Goal: Information Seeking & Learning: Learn about a topic

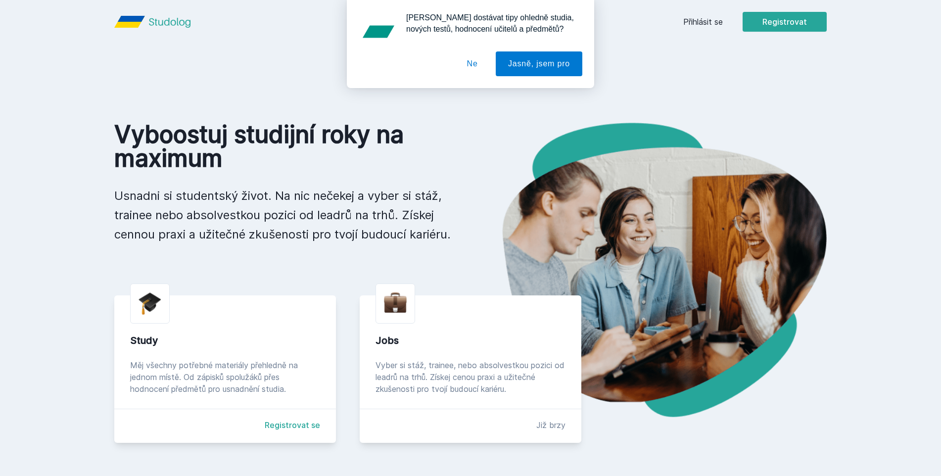
click at [472, 67] on button "Ne" at bounding box center [473, 63] width 36 height 25
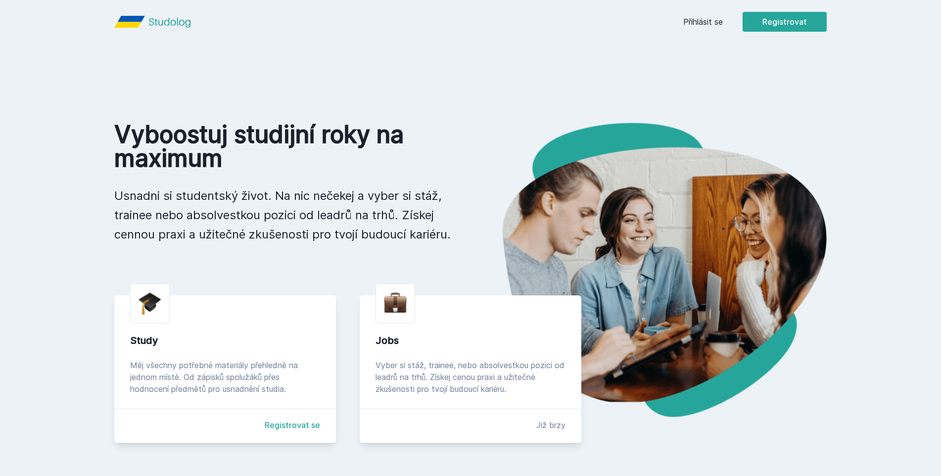
click at [696, 22] on link "Přihlásit se" at bounding box center [703, 22] width 40 height 12
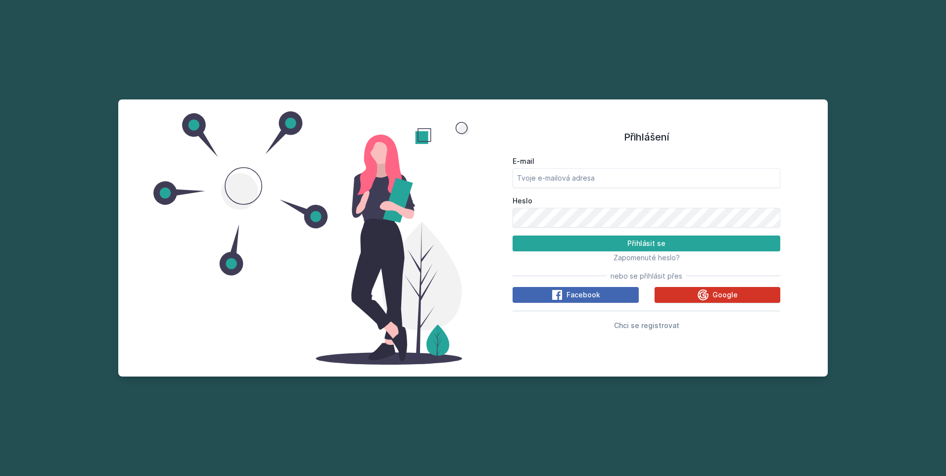
click at [690, 298] on button "Google" at bounding box center [717, 295] width 126 height 16
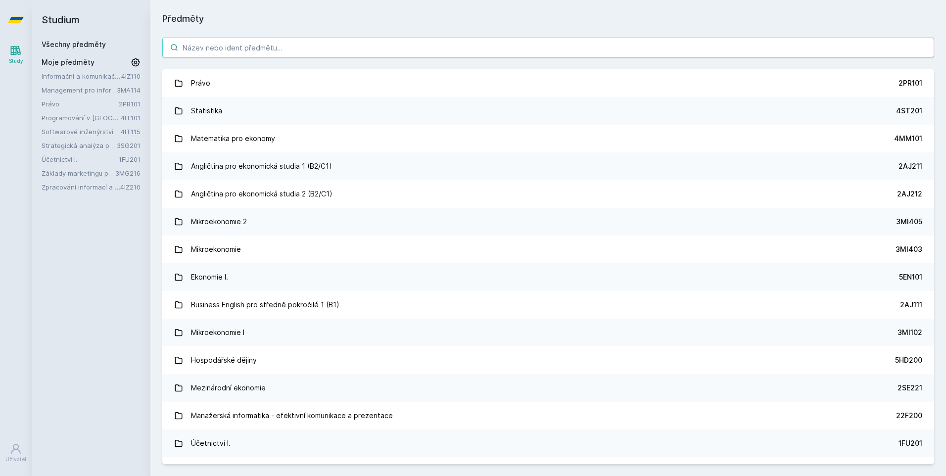
click at [268, 55] on input "search" at bounding box center [548, 48] width 772 height 20
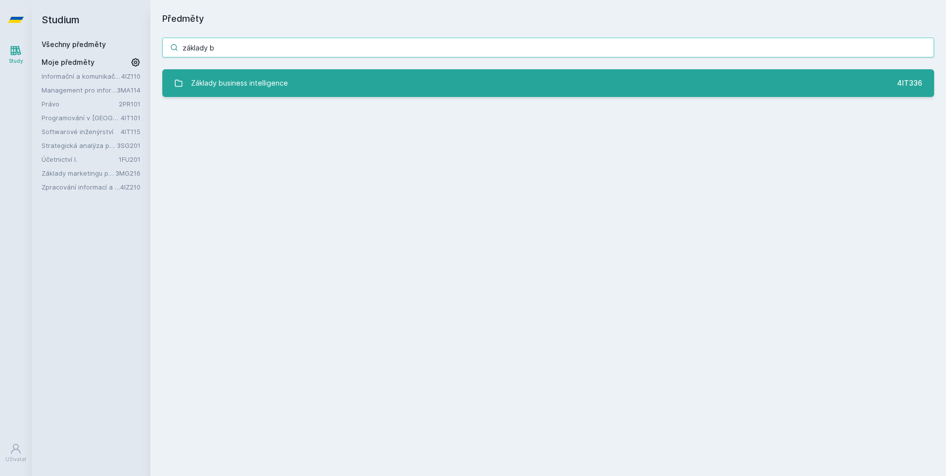
type input "základy b"
click at [259, 95] on link "Základy business intelligence 4IT336" at bounding box center [548, 83] width 772 height 28
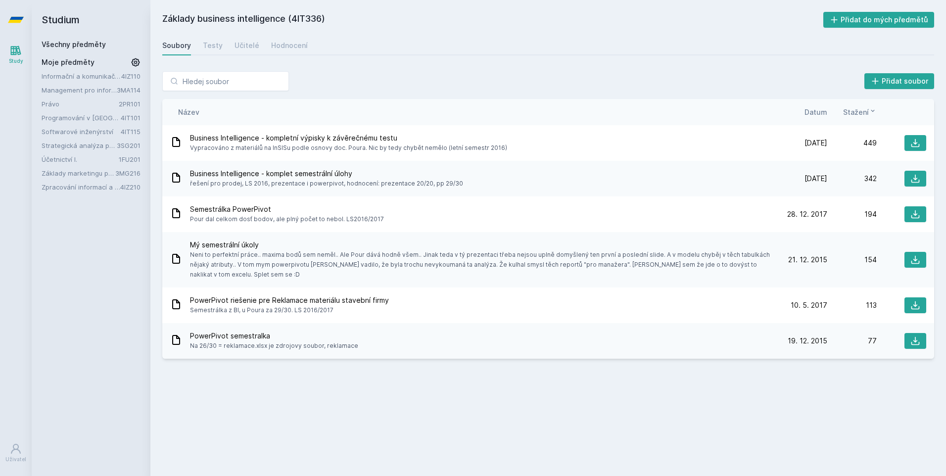
drag, startPoint x: 296, startPoint y: 16, endPoint x: 323, endPoint y: 17, distance: 27.7
click at [323, 17] on h2 "Základy business intelligence (4IT336)" at bounding box center [492, 20] width 661 height 16
copy h2 "4IT336"
click at [920, 177] on icon at bounding box center [915, 179] width 10 height 10
